Goal: Check status: Check status

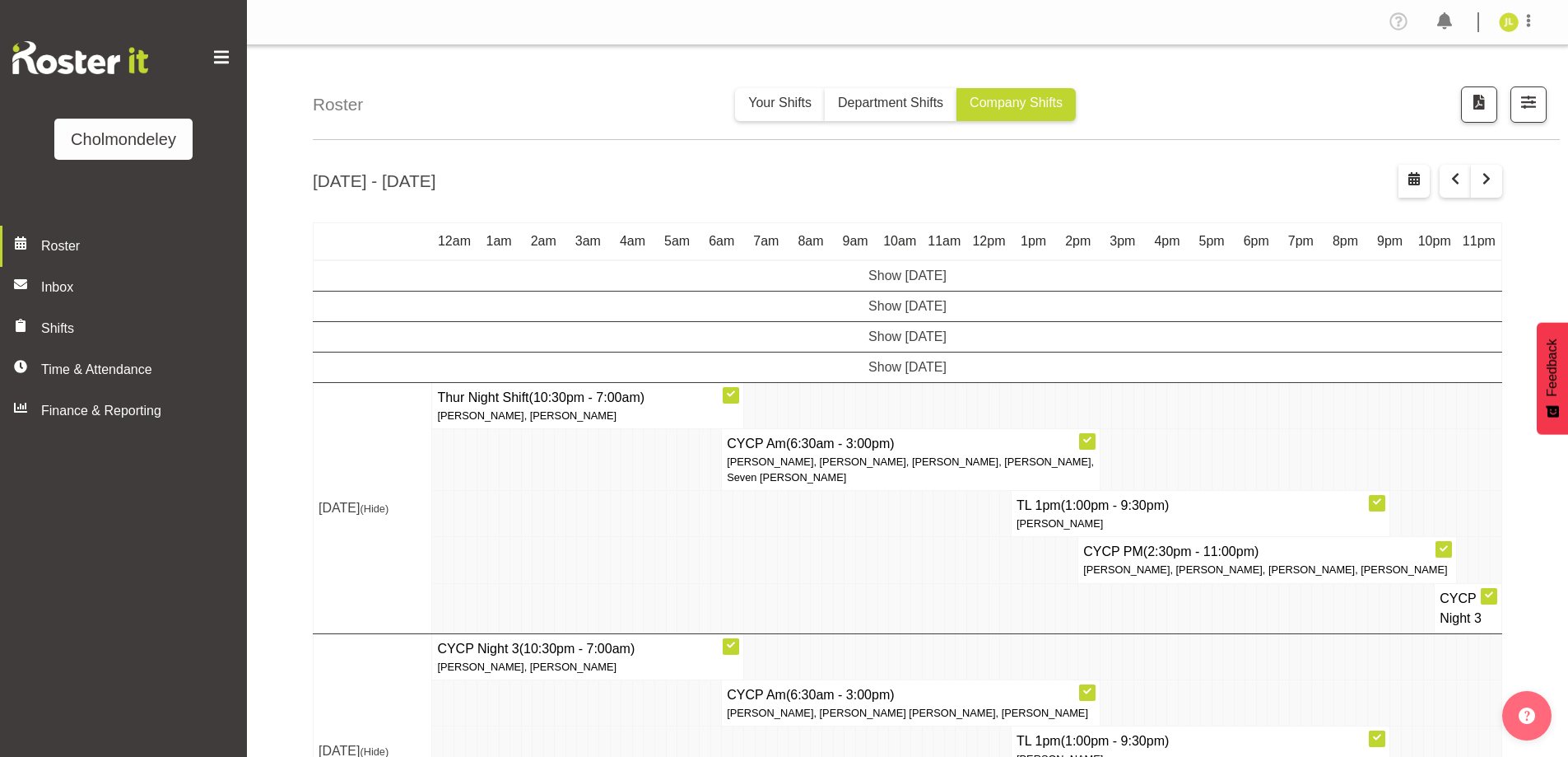
scroll to position [268, 0]
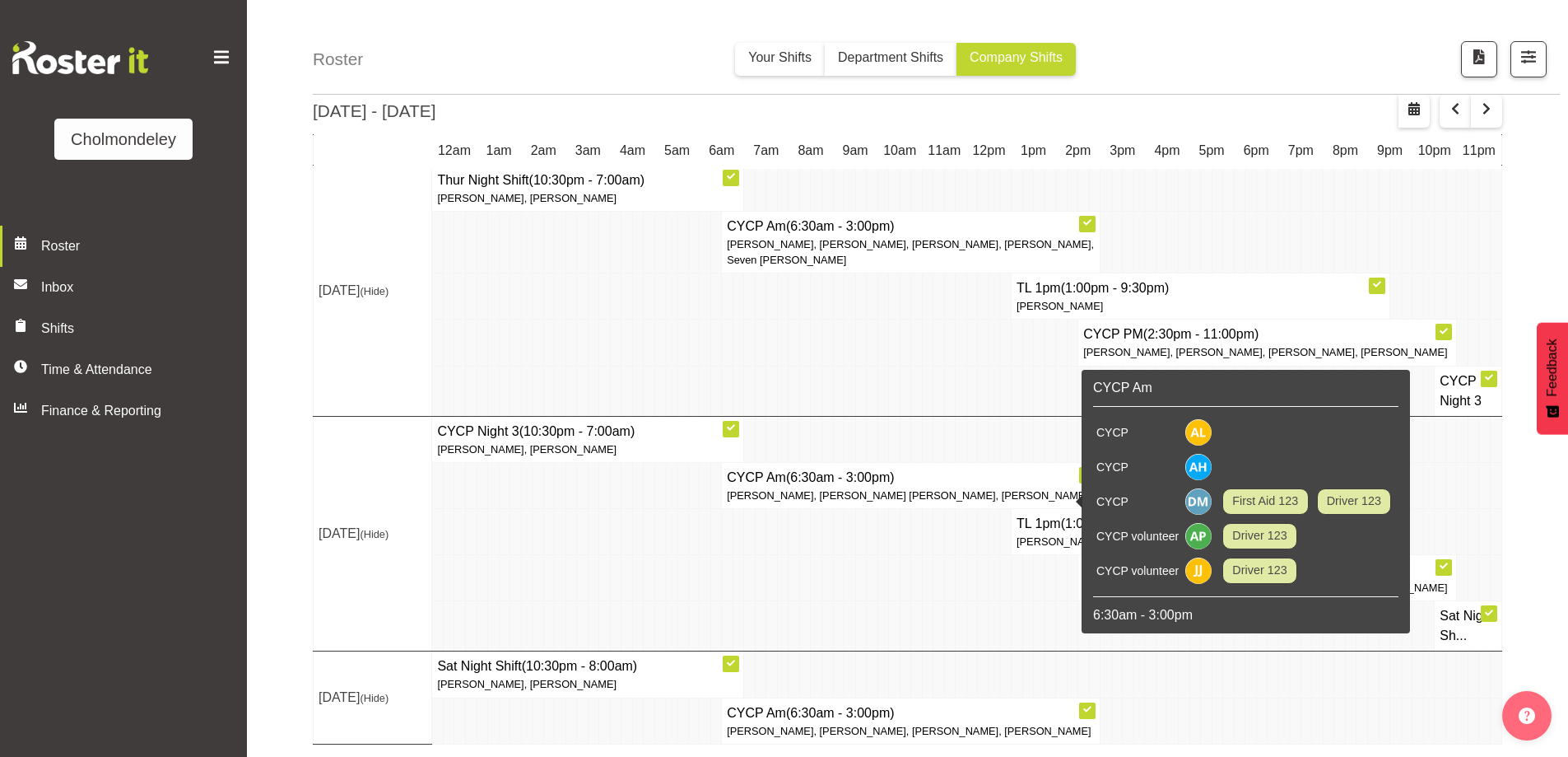
click at [621, 462] on td at bounding box center [627, 486] width 11 height 46
click at [551, 555] on td at bounding box center [549, 578] width 11 height 46
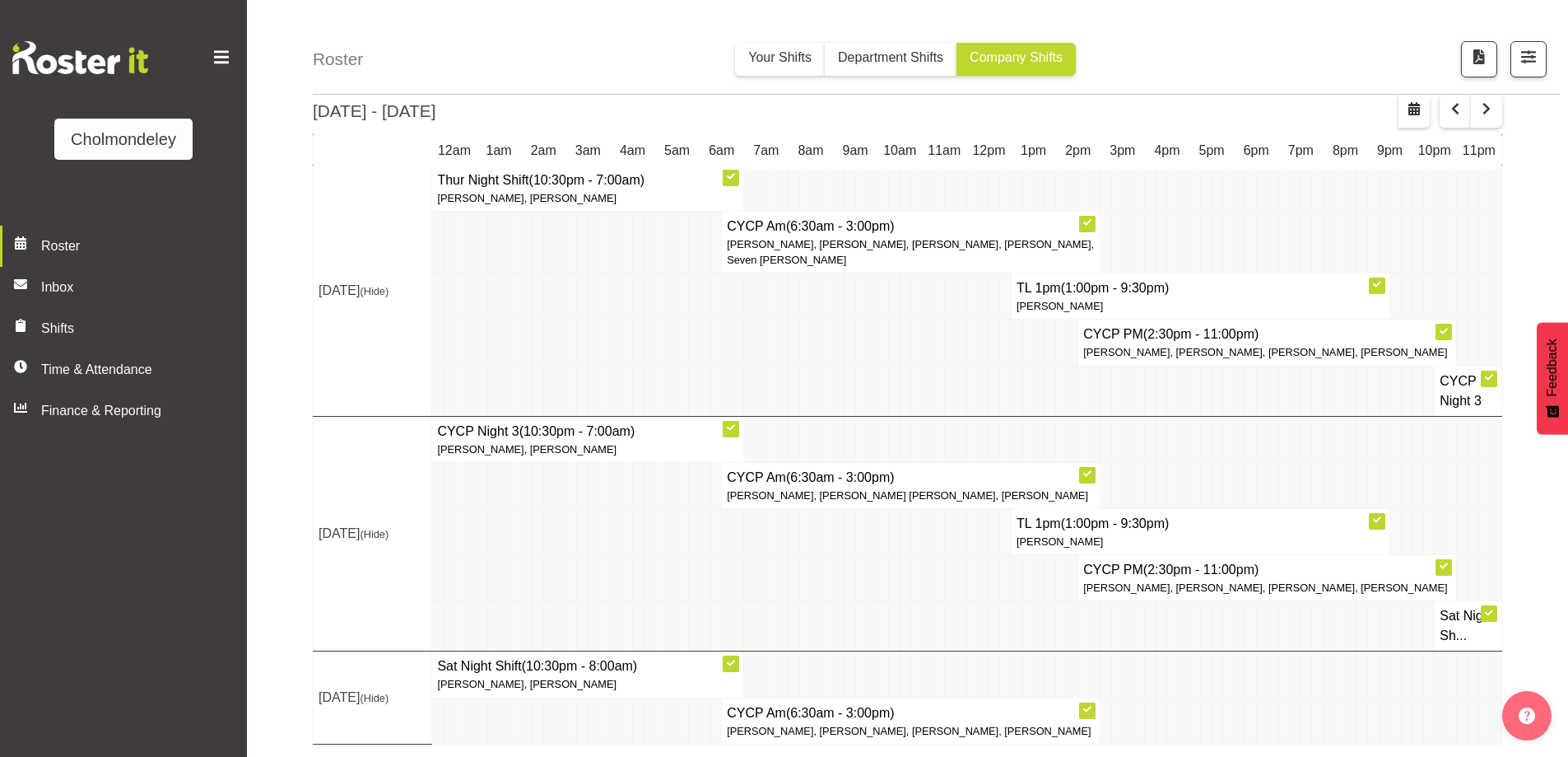
drag, startPoint x: 171, startPoint y: 708, endPoint x: 189, endPoint y: 755, distance: 50.3
drag, startPoint x: 189, startPoint y: 755, endPoint x: 270, endPoint y: 204, distance: 556.9
click at [270, 204] on div "Roster Your Shifts Department Shifts Company Shifts All Locations Clear Cholmon…" at bounding box center [908, 292] width 1321 height 928
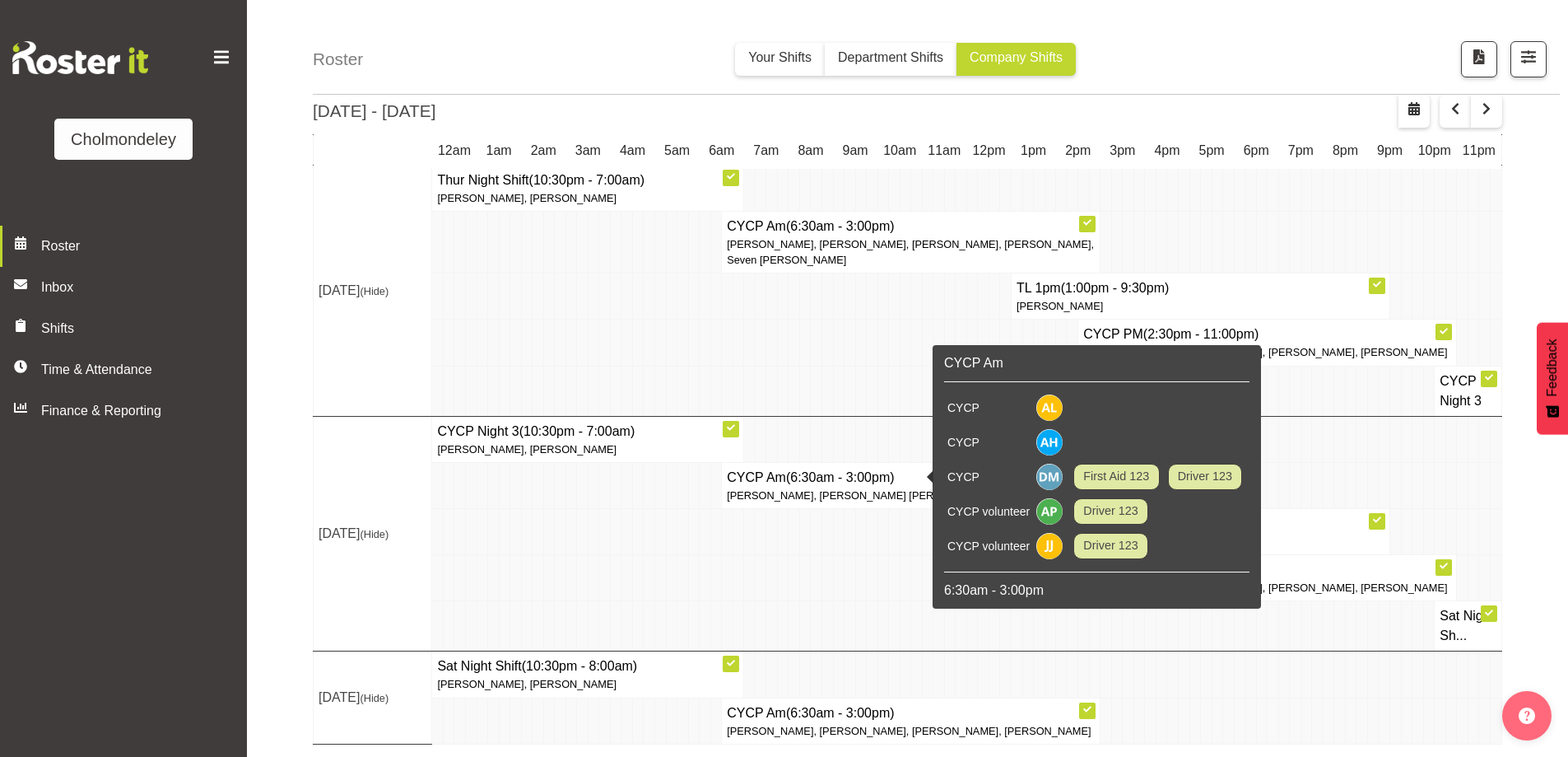
click at [756, 555] on td at bounding box center [760, 578] width 11 height 46
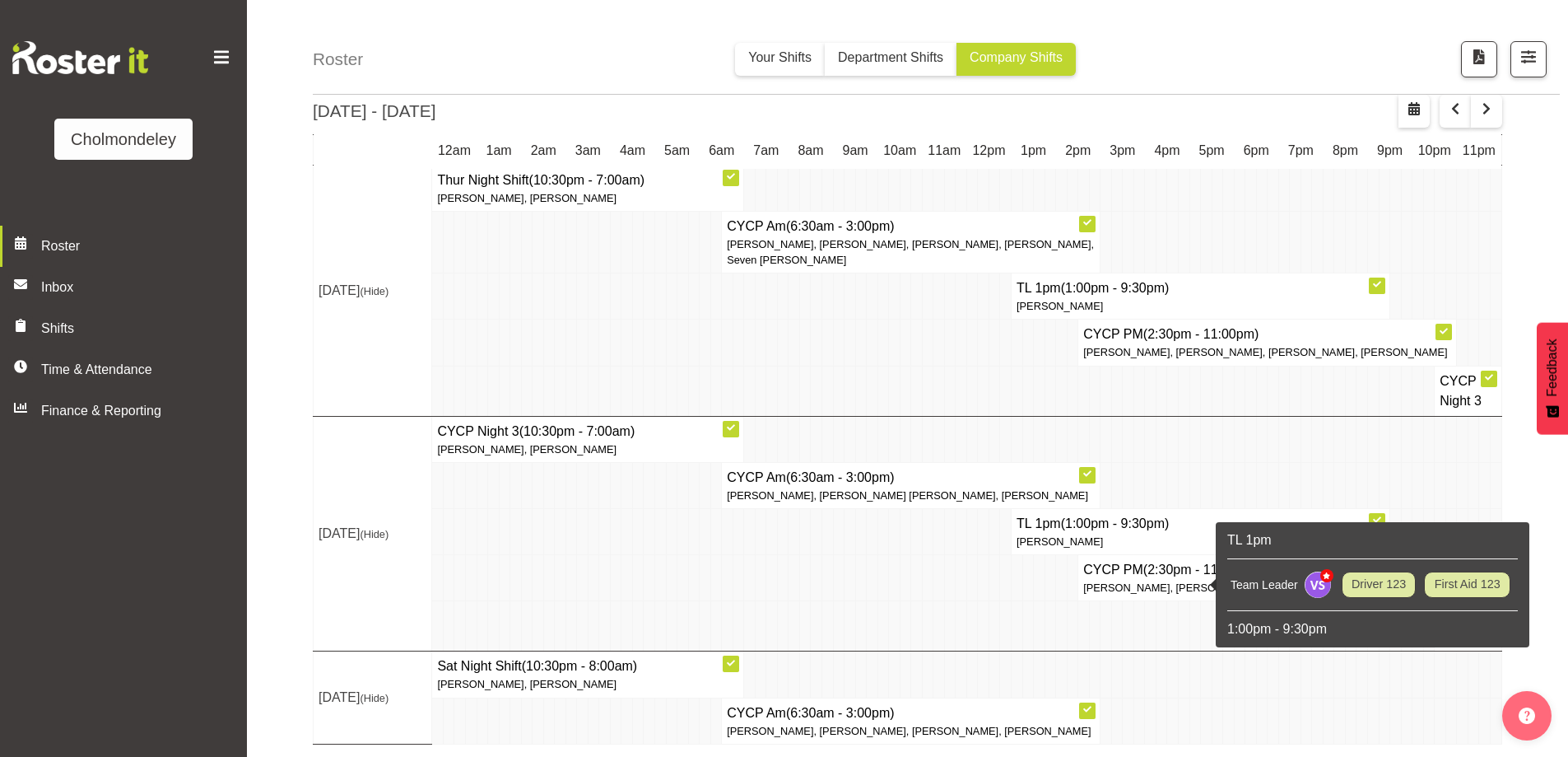
click at [961, 569] on td at bounding box center [961, 578] width 11 height 46
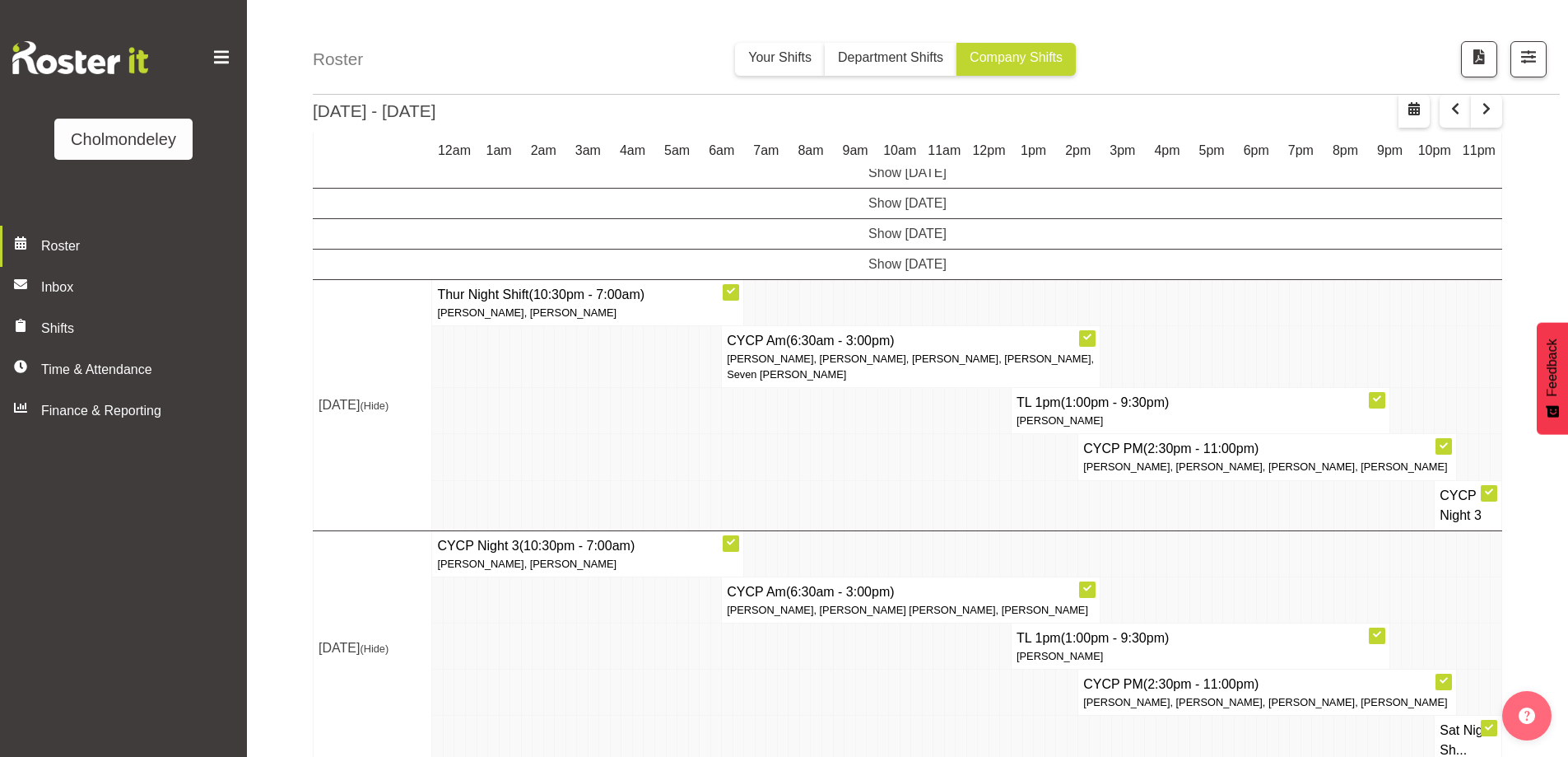
scroll to position [20, 0]
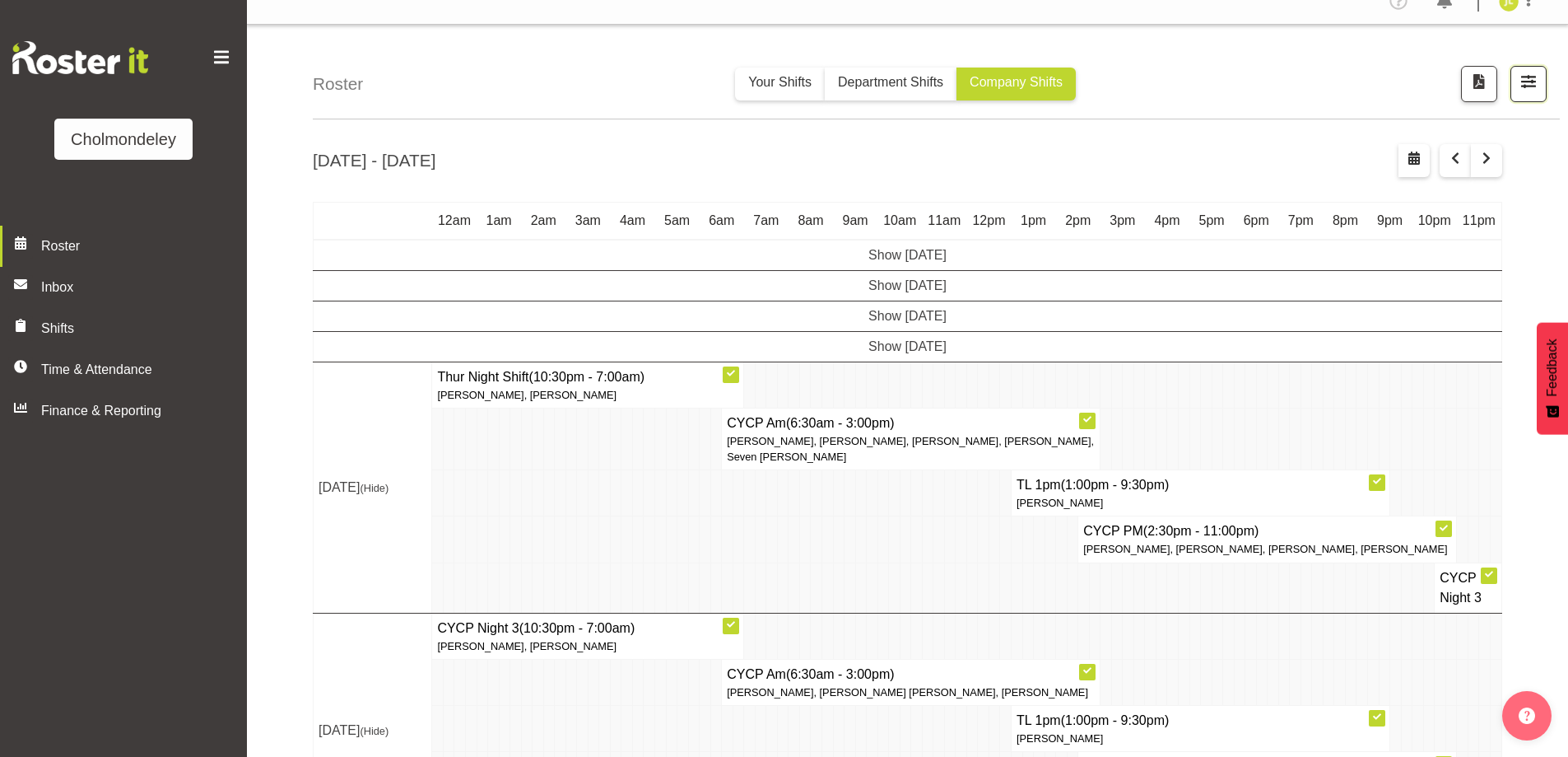
click at [1521, 78] on span "button" at bounding box center [1528, 81] width 21 height 21
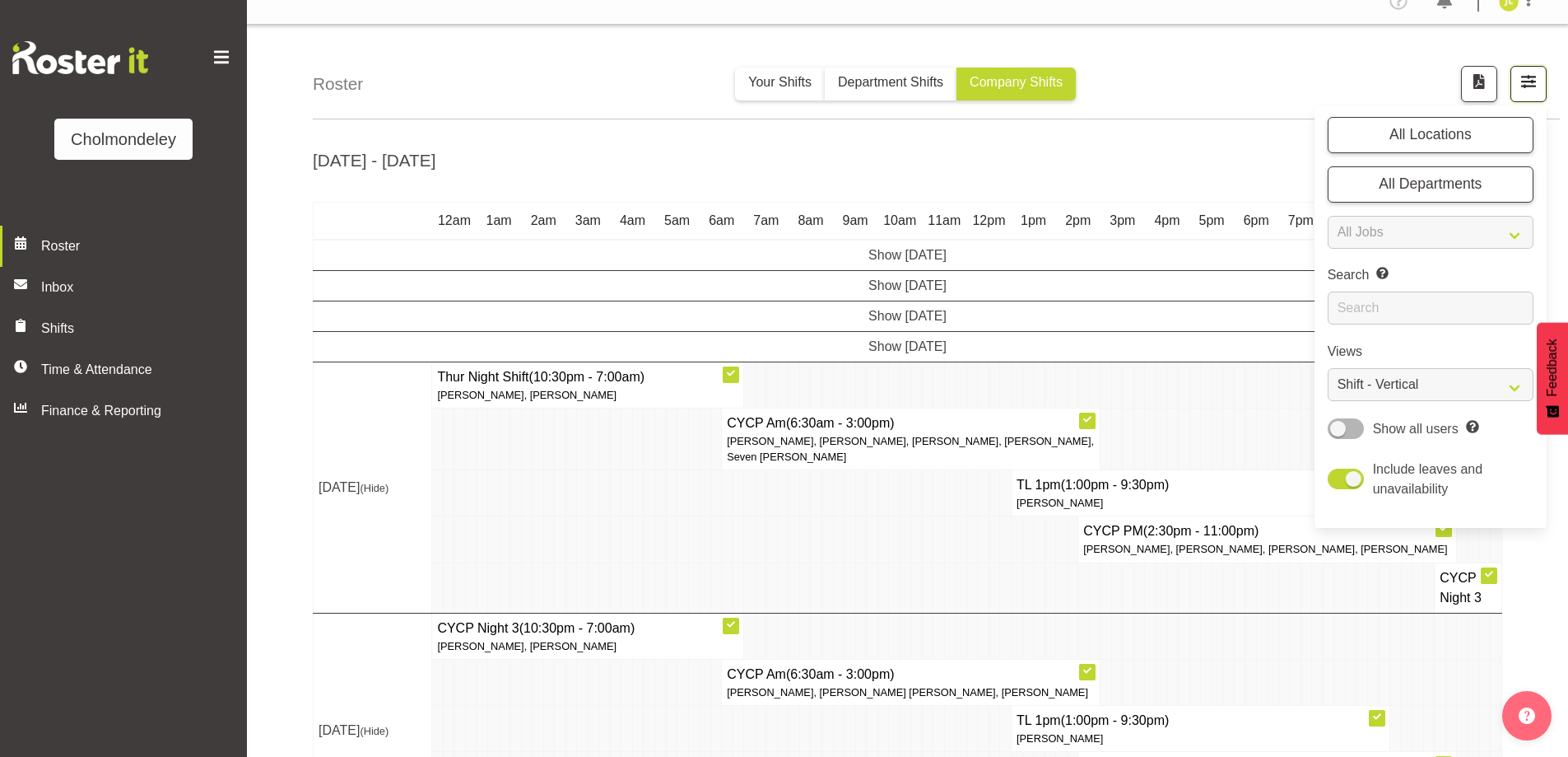
click at [1522, 79] on span "button" at bounding box center [1528, 81] width 21 height 21
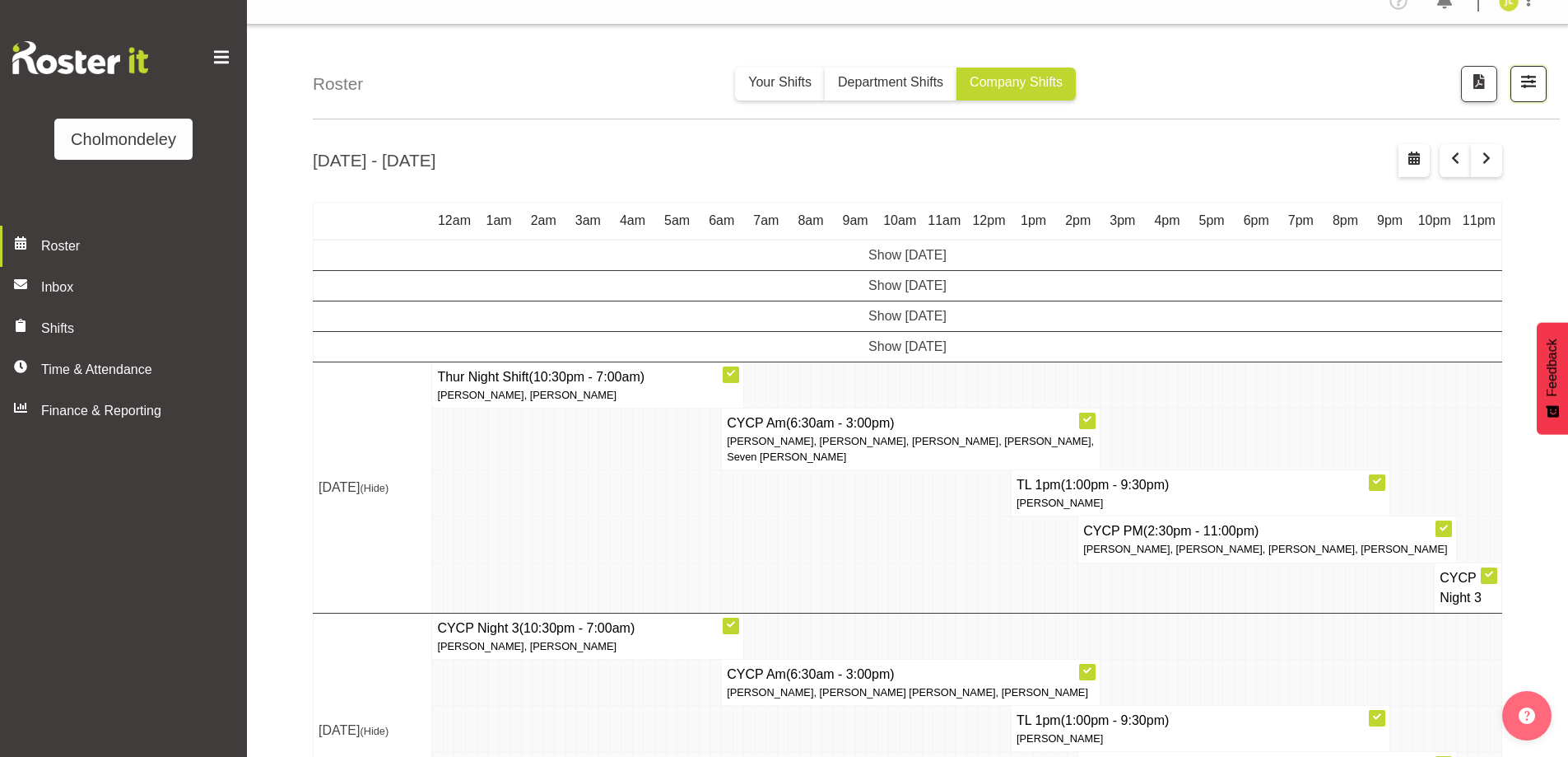
click at [1526, 85] on span "button" at bounding box center [1528, 81] width 21 height 21
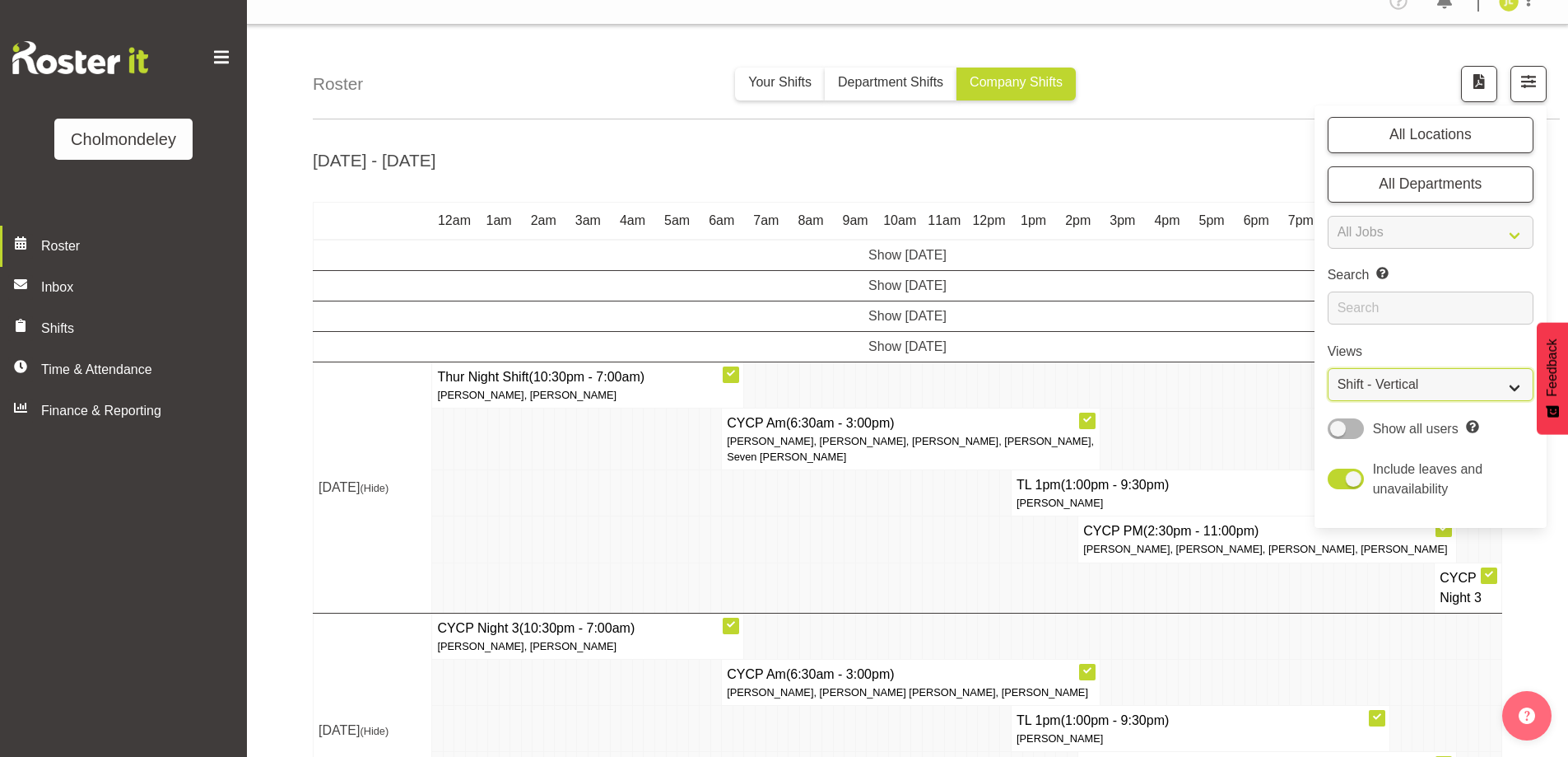
click at [1462, 391] on select "Staff Role Shift - Horizontal Shift - Vertical Staff - Location" at bounding box center [1430, 385] width 206 height 33
select select "staff"
click at [1327, 368] on select "Staff Role Shift - Horizontal Shift - Vertical Staff - Location" at bounding box center [1430, 385] width 206 height 33
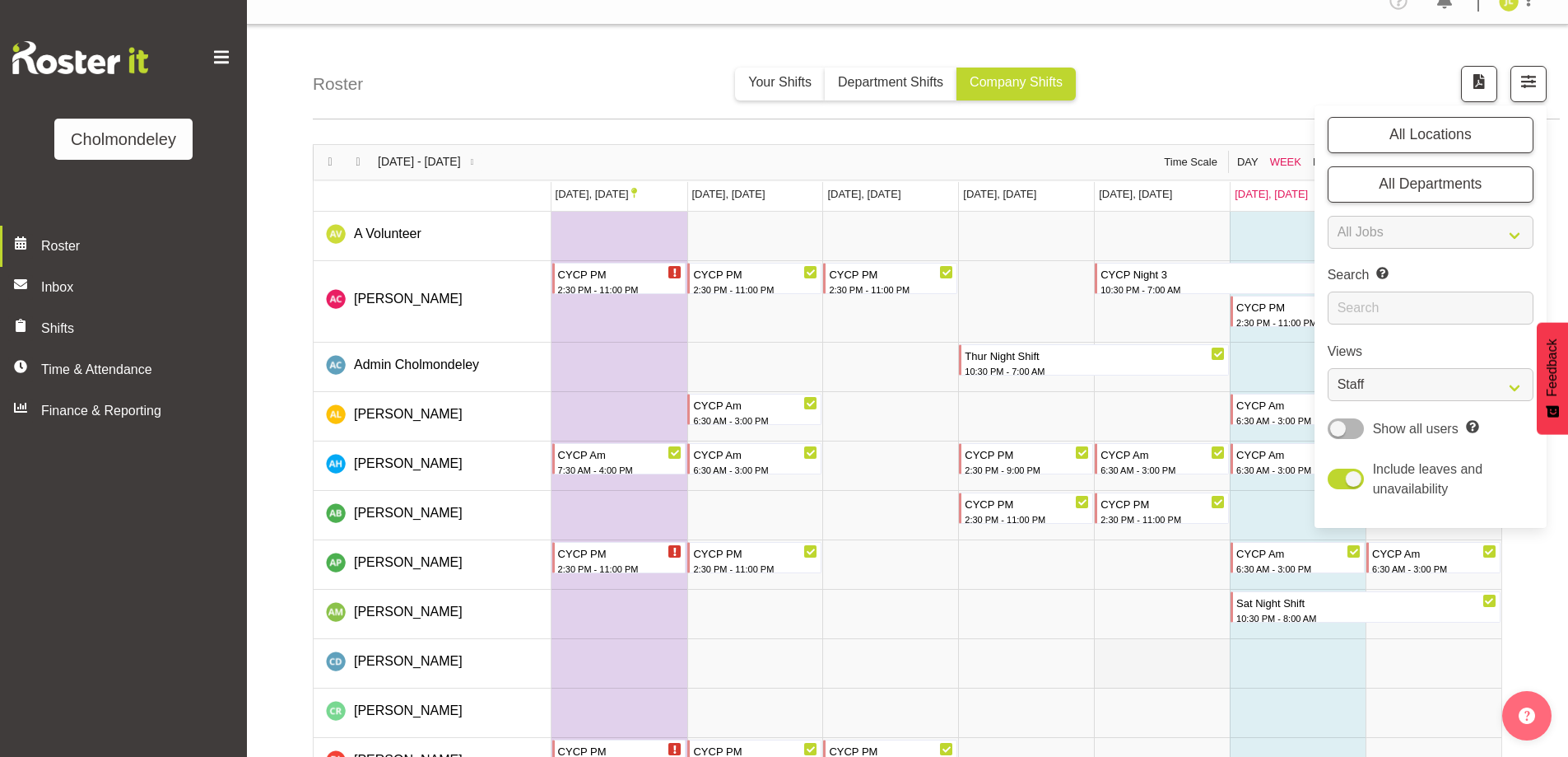
click at [1166, 639] on td "Timeline Week of September 27, 2025" at bounding box center [1161, 663] width 136 height 49
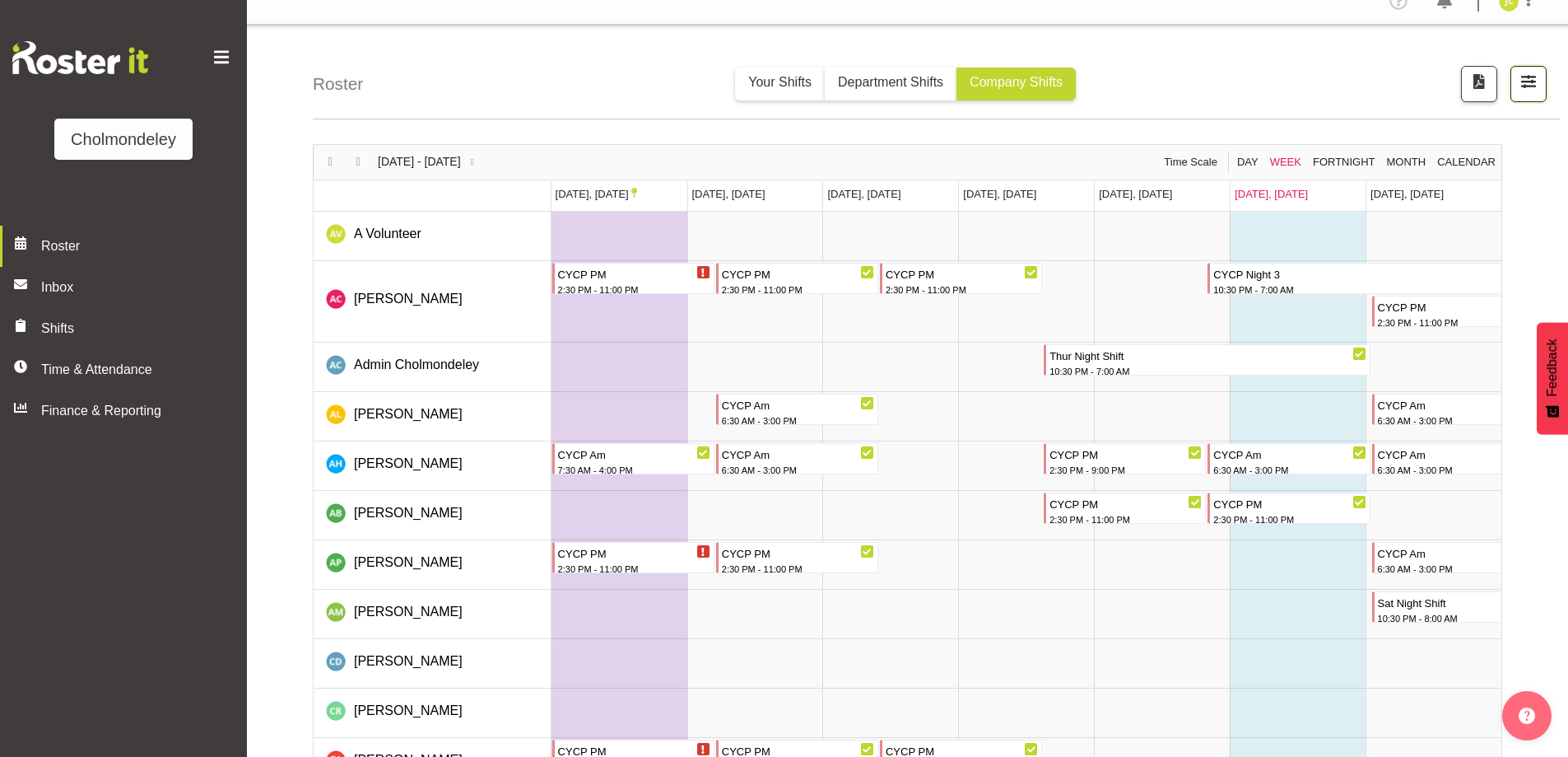
click at [1523, 83] on span "button" at bounding box center [1528, 81] width 21 height 21
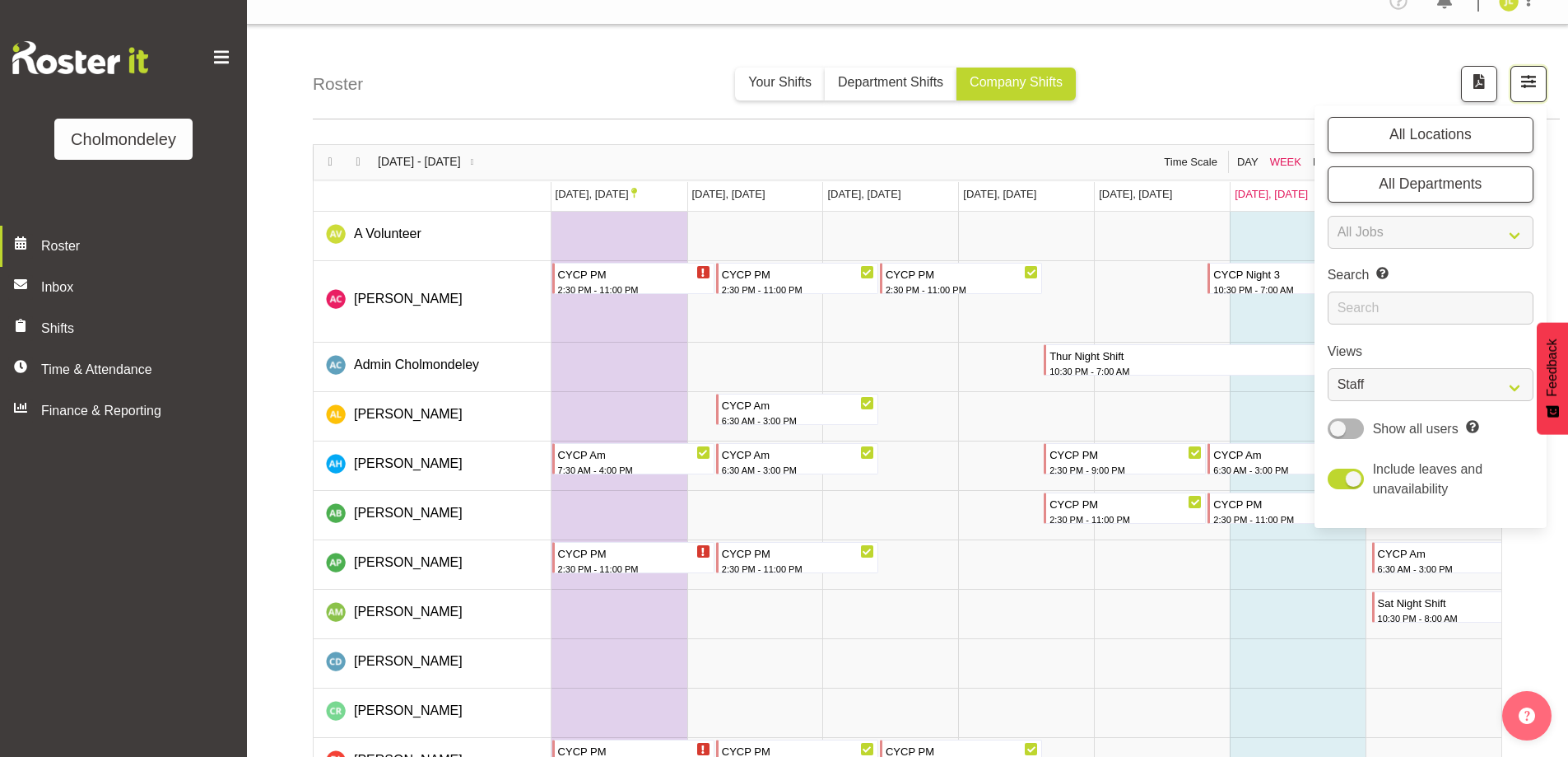
click at [1523, 83] on span "button" at bounding box center [1528, 81] width 21 height 21
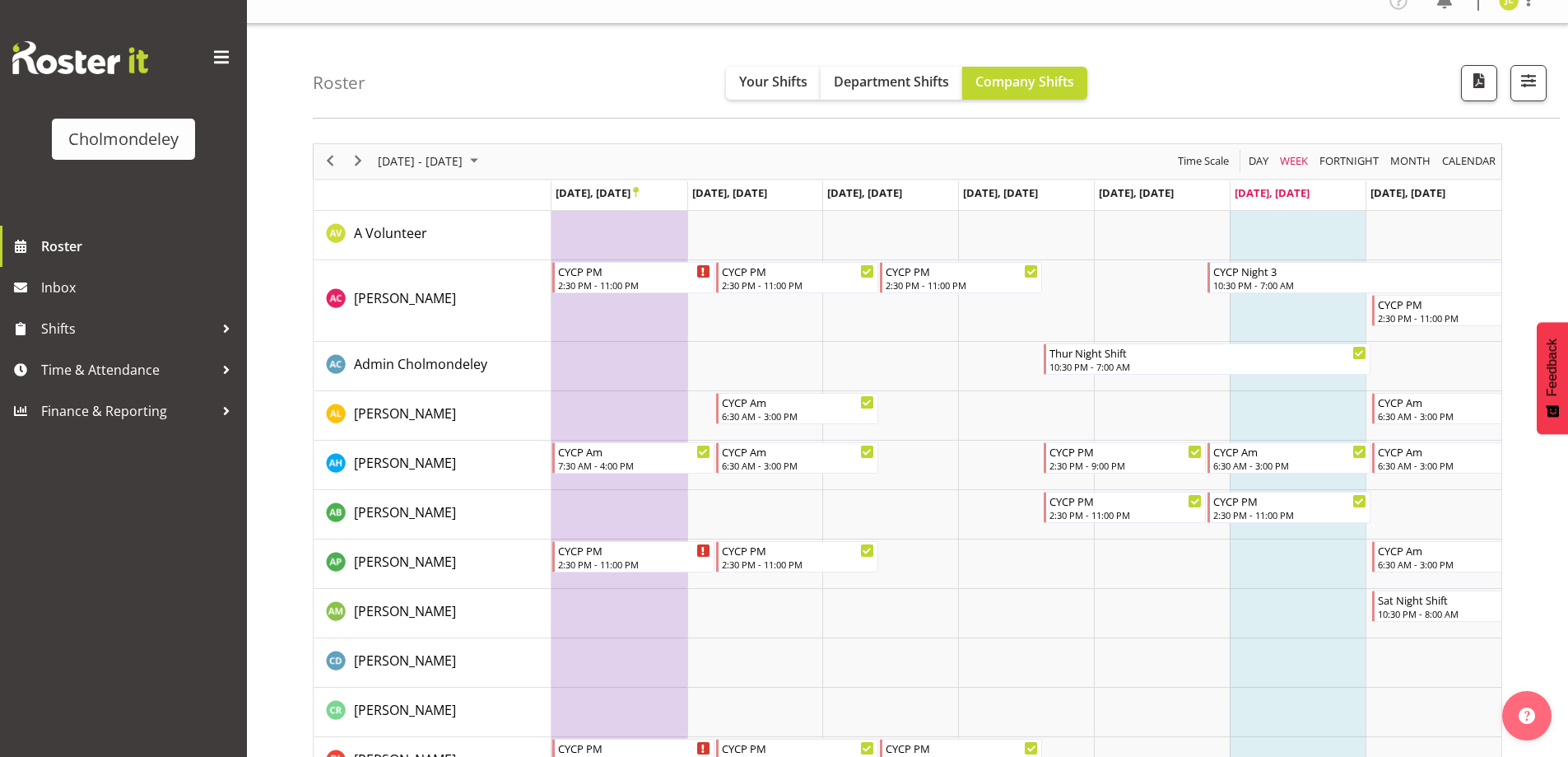
click at [1238, 619] on td "Timeline Week of September 27, 2025" at bounding box center [1298, 612] width 136 height 49
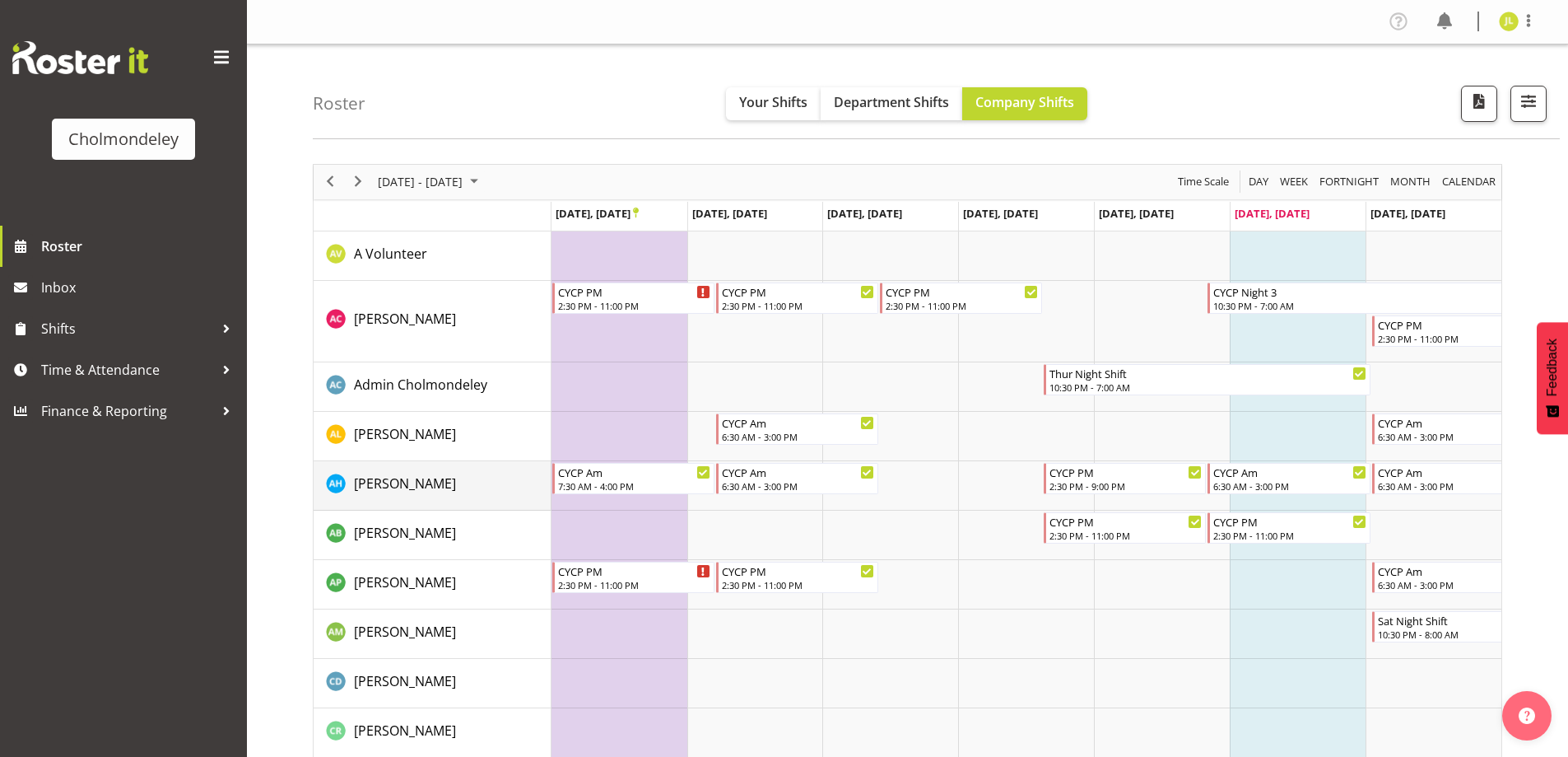
drag, startPoint x: 472, startPoint y: 485, endPoint x: 622, endPoint y: 512, distance: 152.4
click at [1123, 482] on div "2:30 PM - 9:00 PM" at bounding box center [1125, 485] width 153 height 13
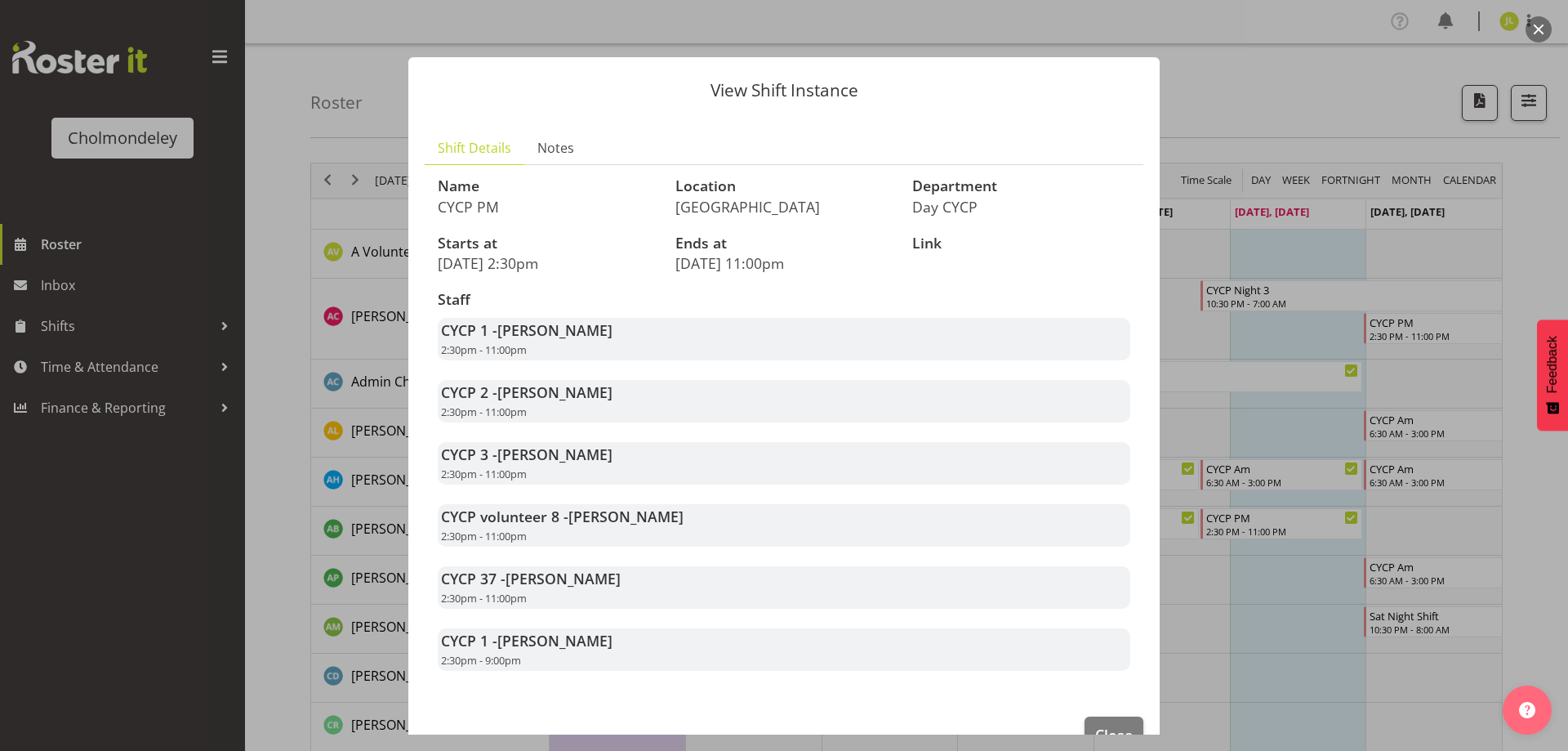
click at [1289, 380] on div at bounding box center [784, 375] width 1568 height 751
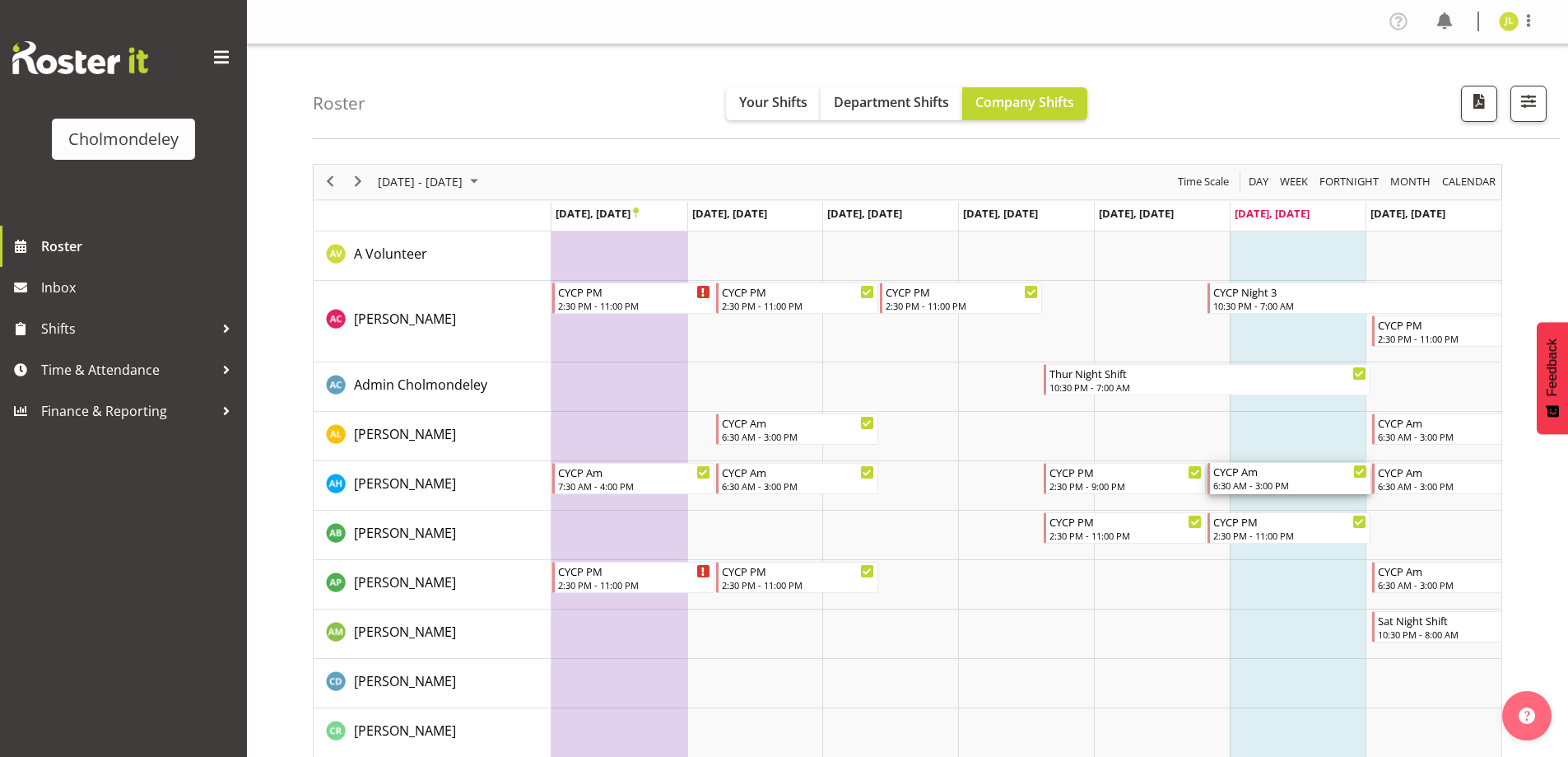
click at [1238, 490] on div "6:30 AM - 3:00 PM" at bounding box center [1289, 485] width 153 height 13
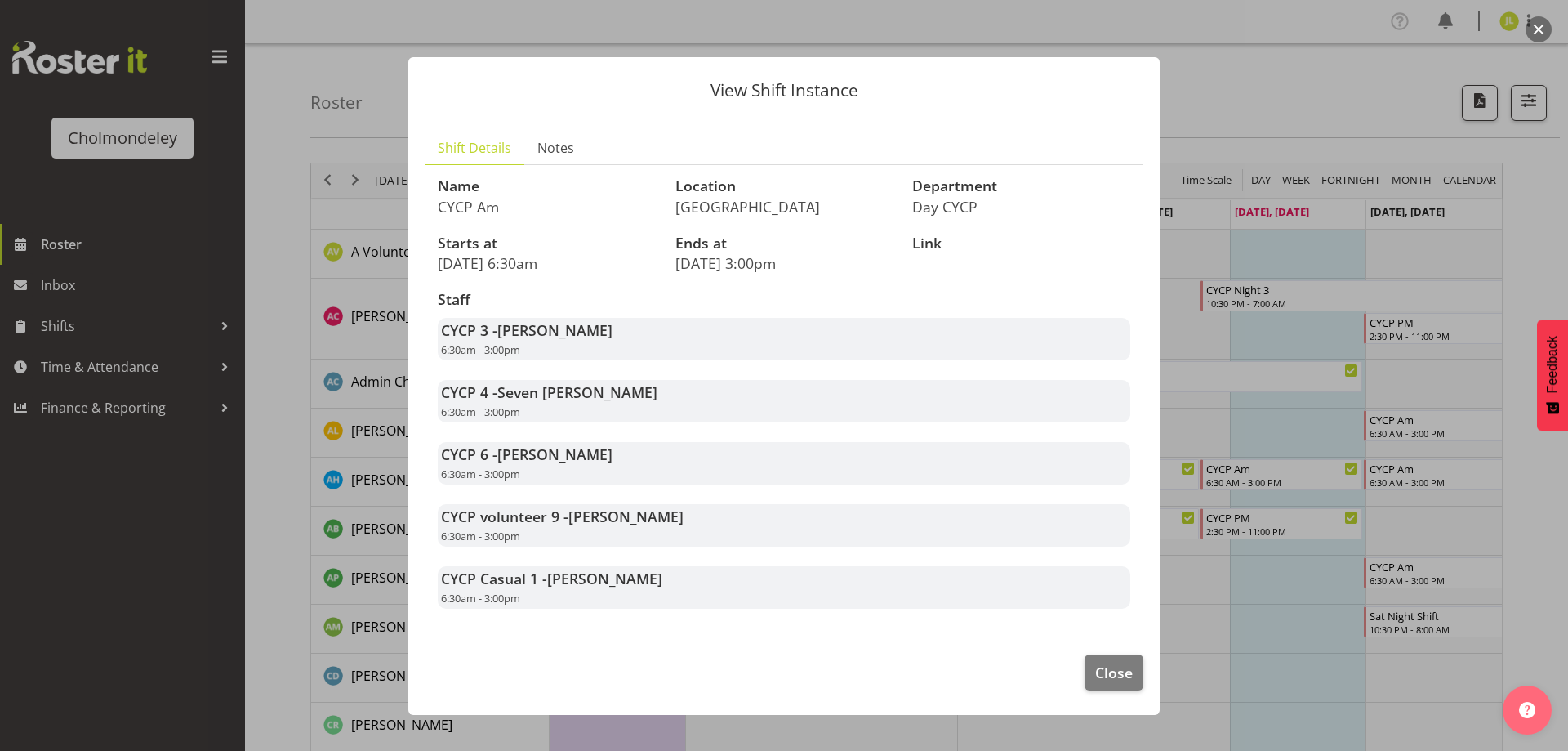
click at [1190, 648] on div at bounding box center [784, 375] width 1568 height 751
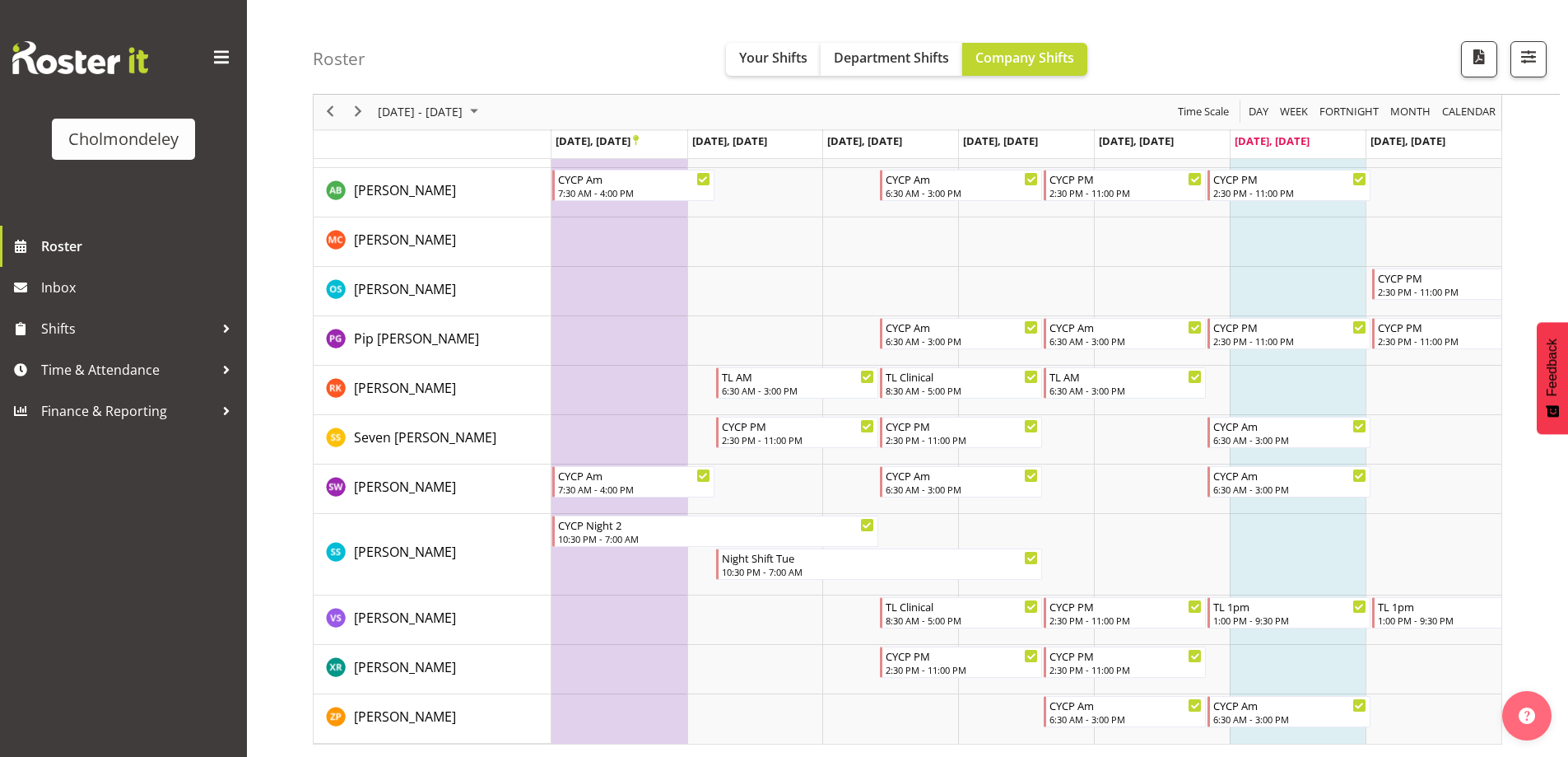
scroll to position [1407, 0]
click at [325, 115] on span "Previous" at bounding box center [330, 112] width 19 height 20
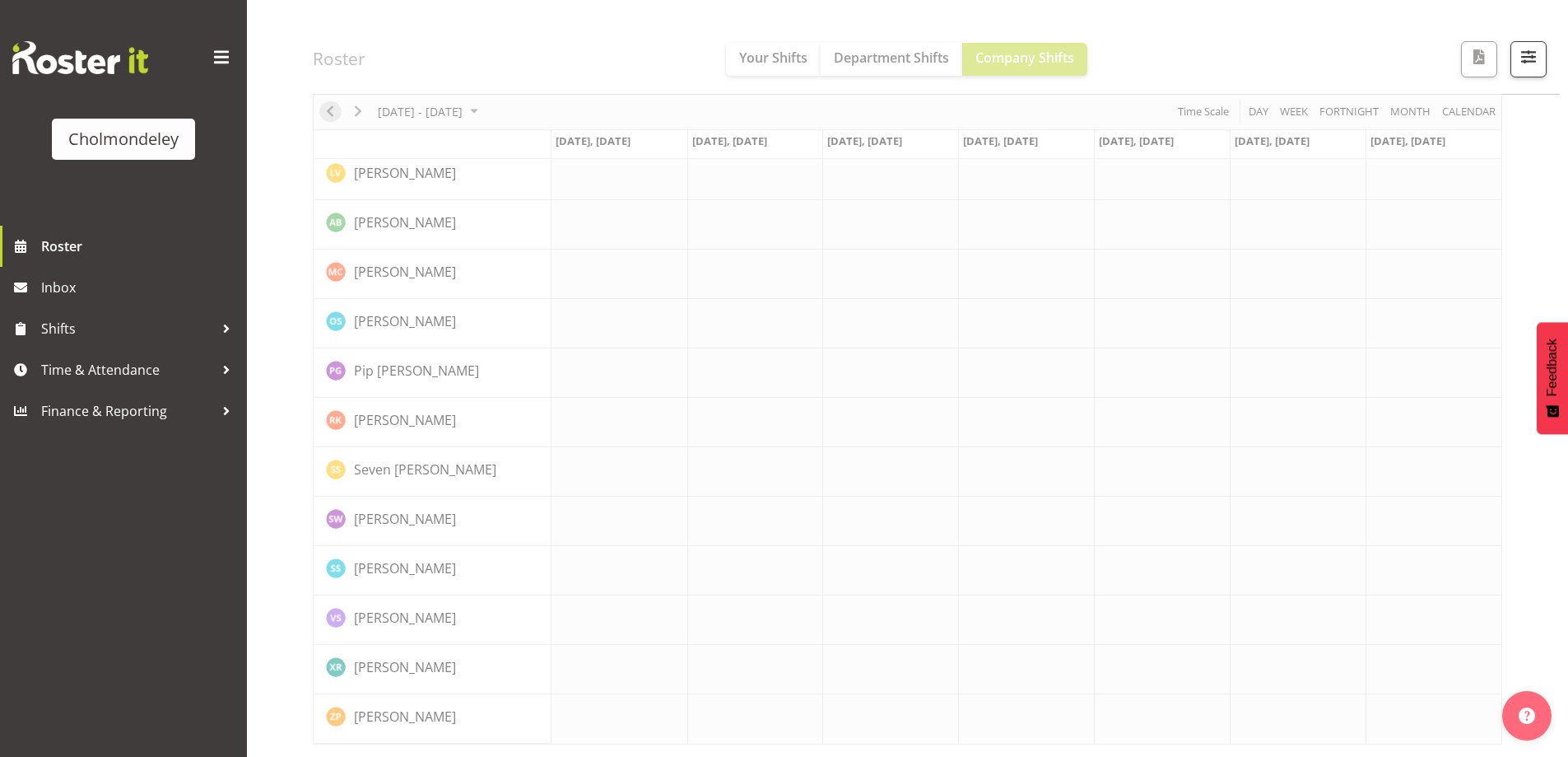
scroll to position [1267, 0]
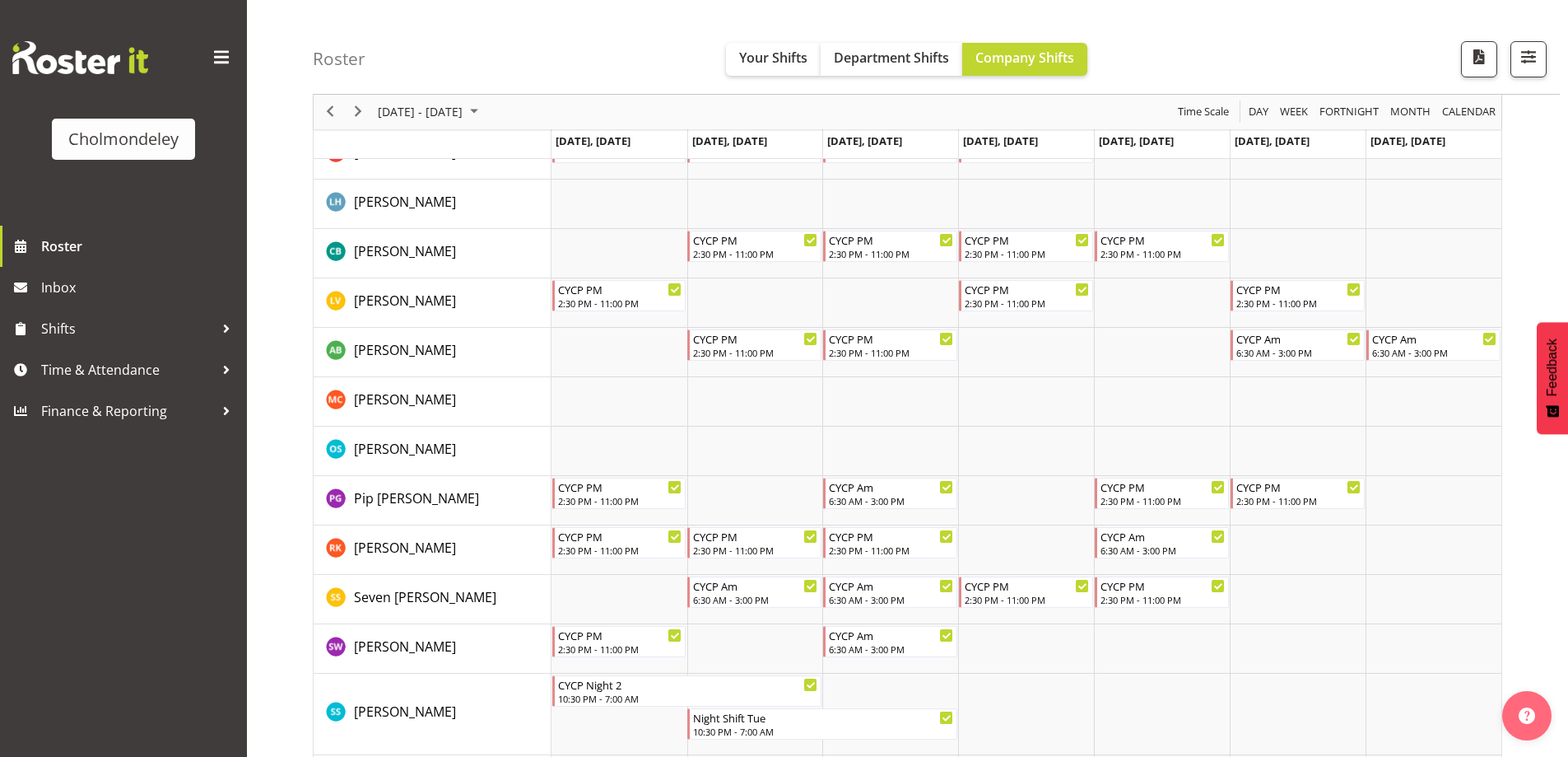
scroll to position [1394, 0]
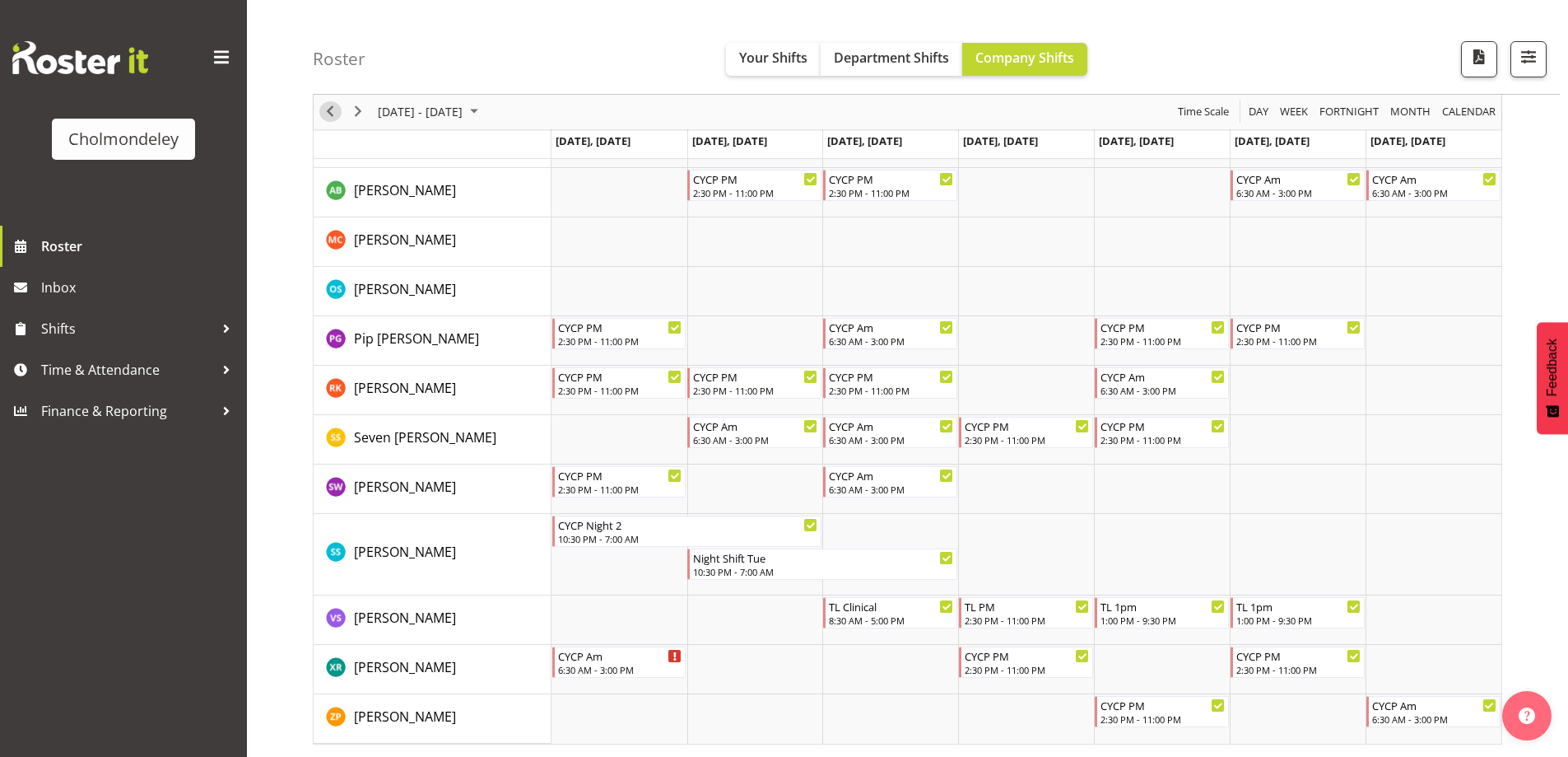
click at [329, 119] on span "Previous" at bounding box center [330, 112] width 19 height 20
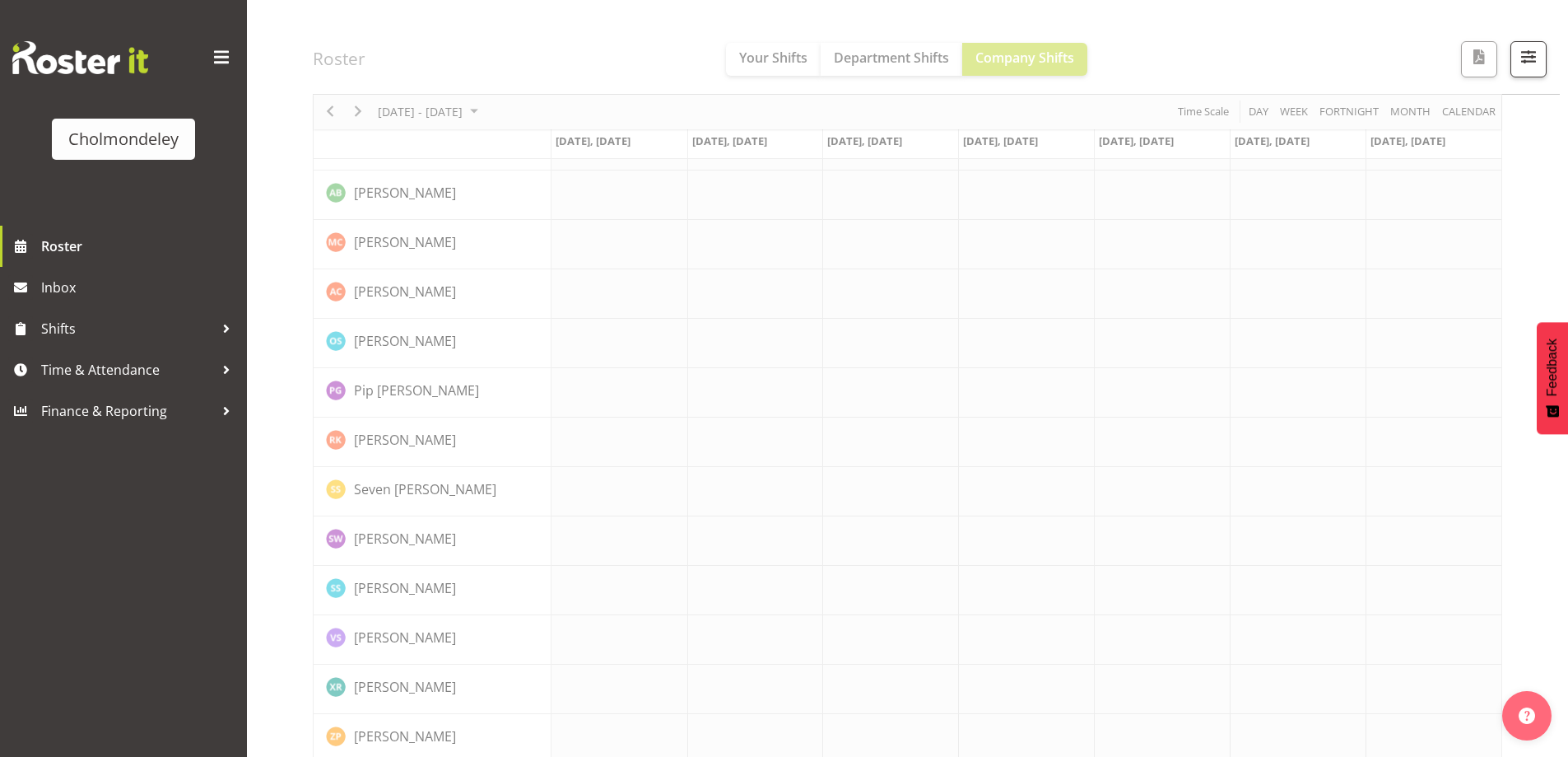
scroll to position [1267, 0]
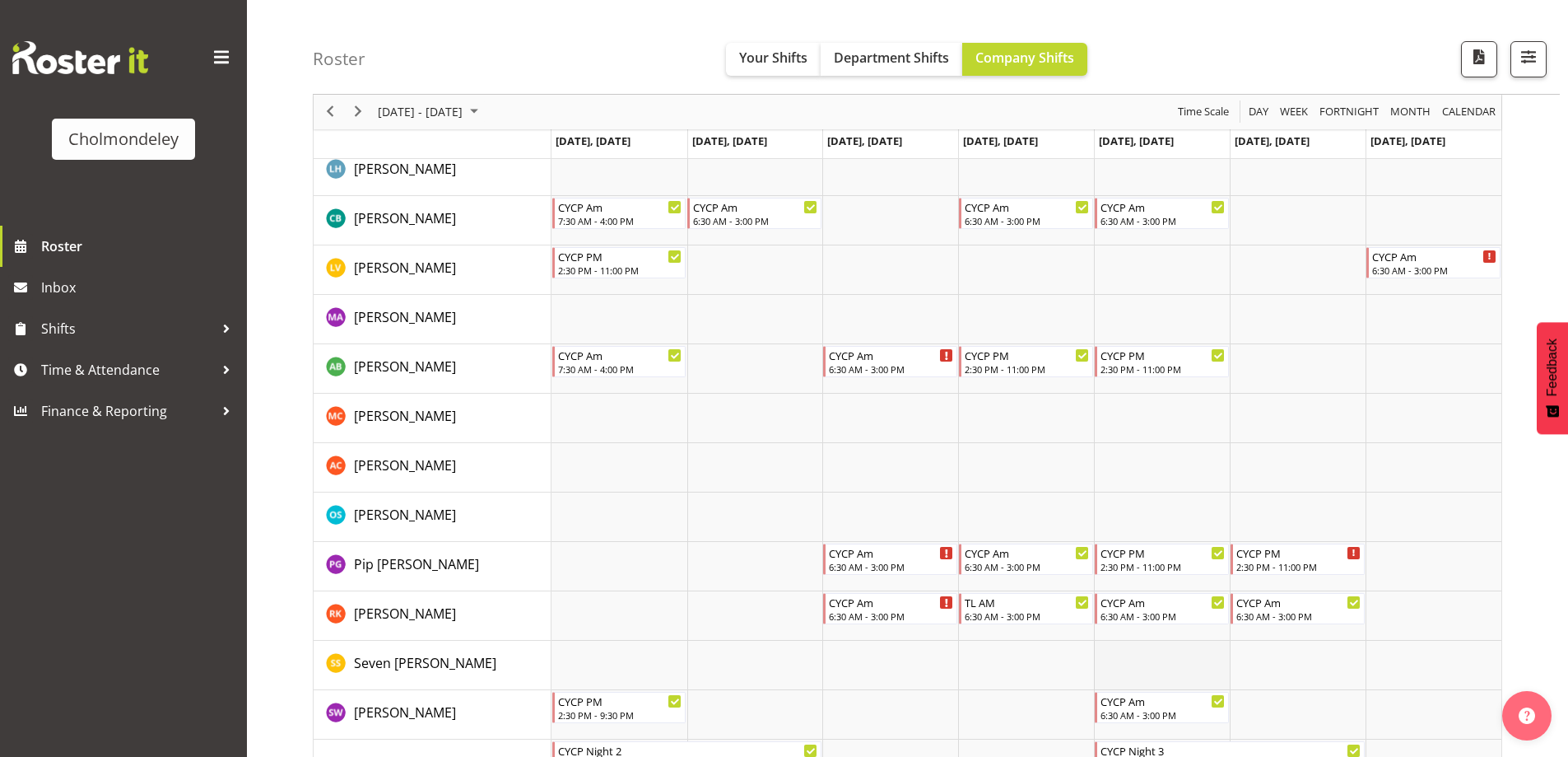
scroll to position [1543, 0]
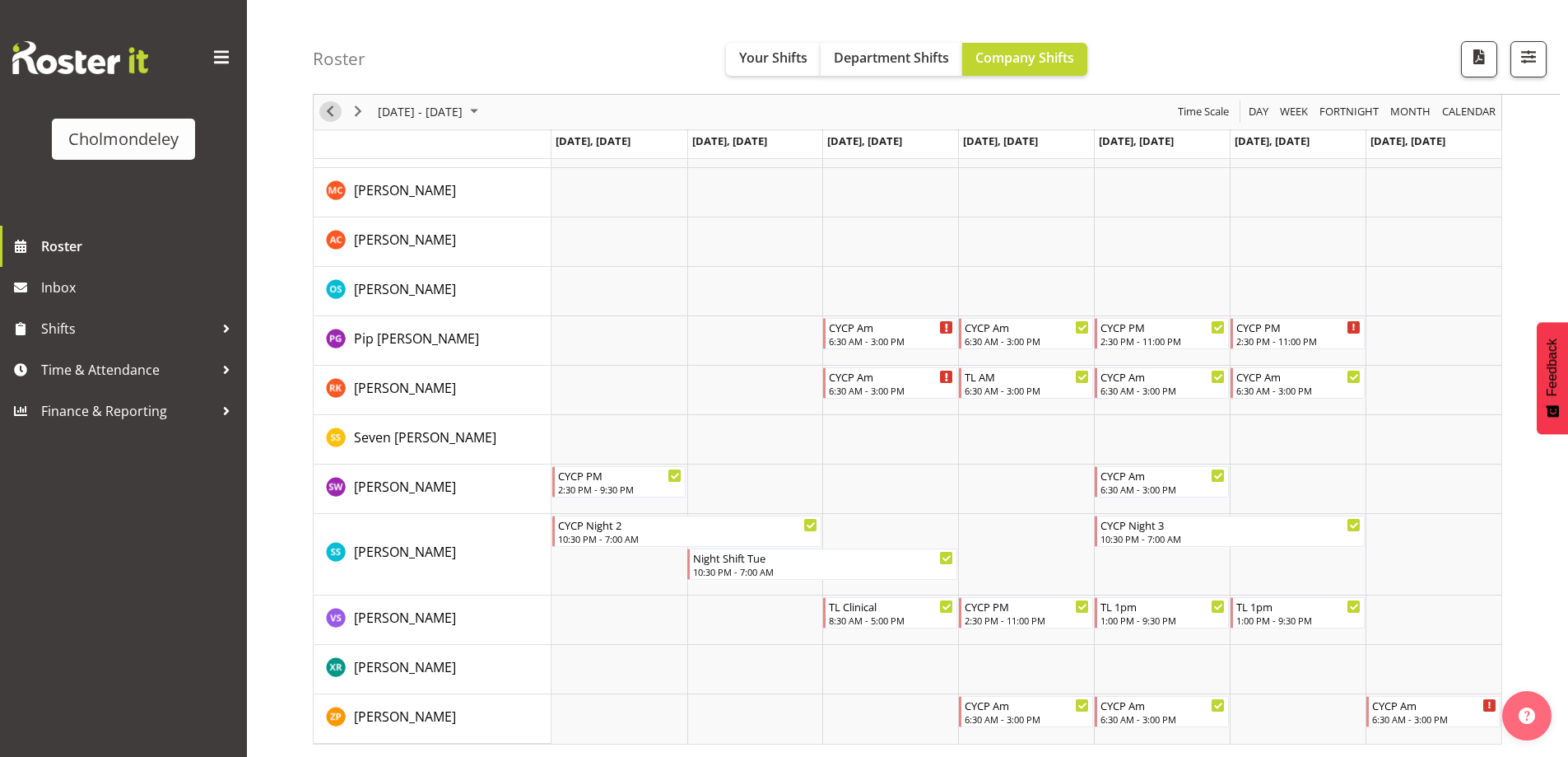
click at [329, 112] on span "Previous" at bounding box center [330, 112] width 19 height 20
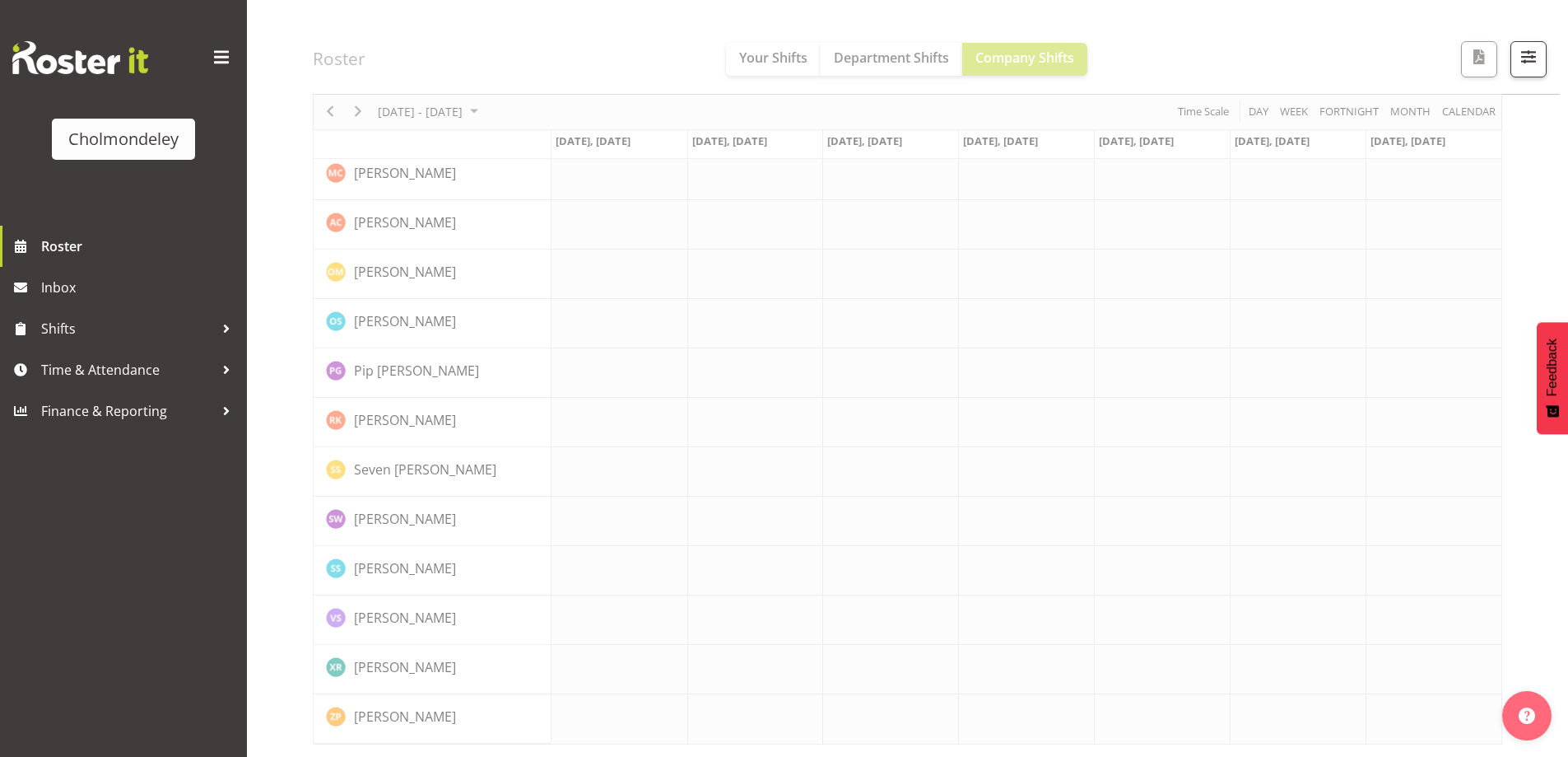
scroll to position [1415, 0]
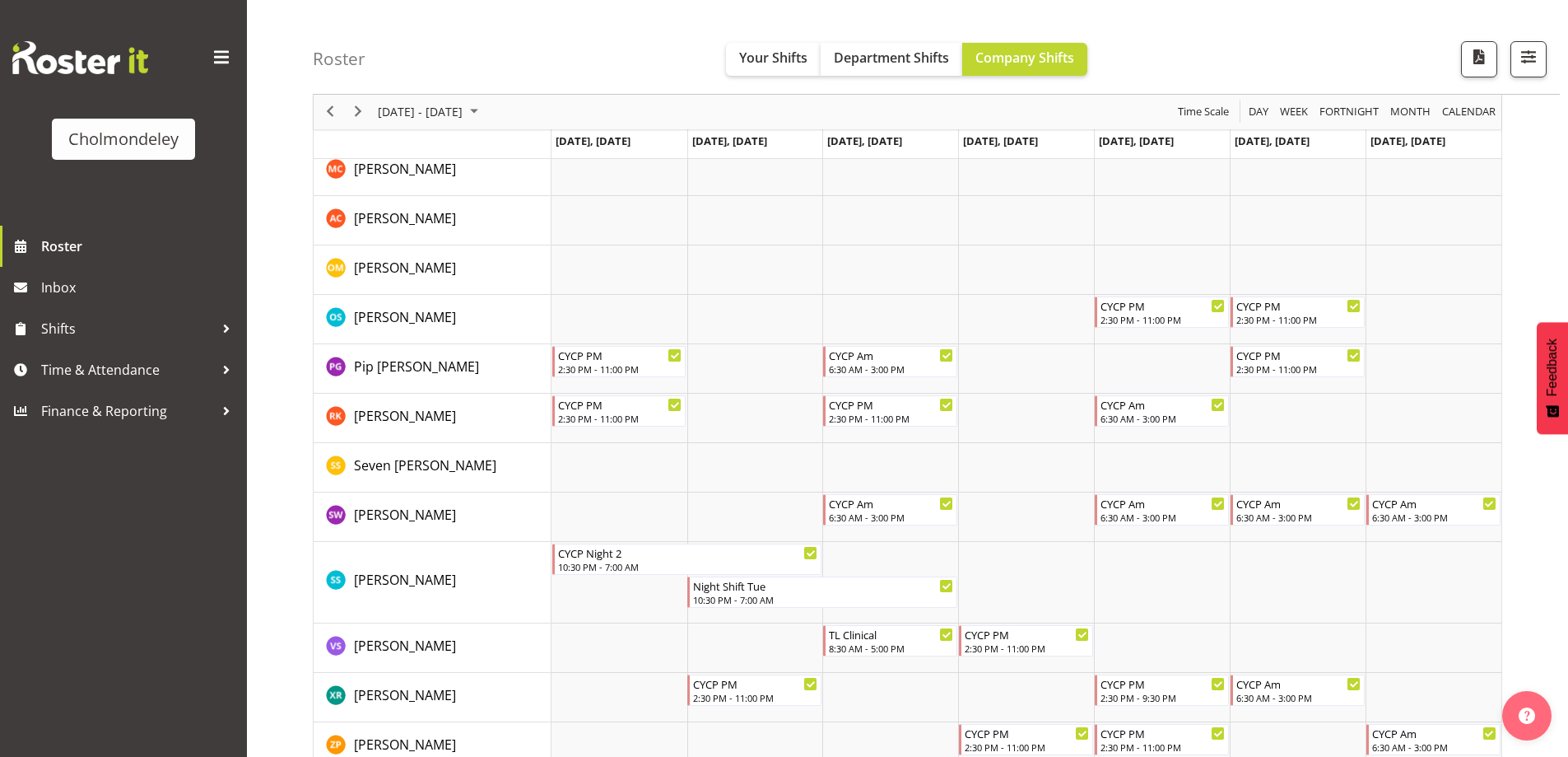
scroll to position [1593, 0]
